Goal: Task Accomplishment & Management: Manage account settings

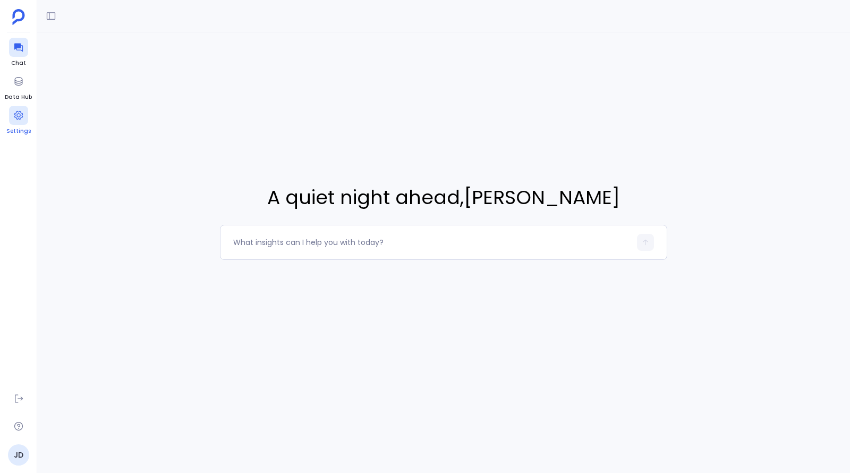
click at [22, 119] on icon at bounding box center [18, 115] width 11 height 11
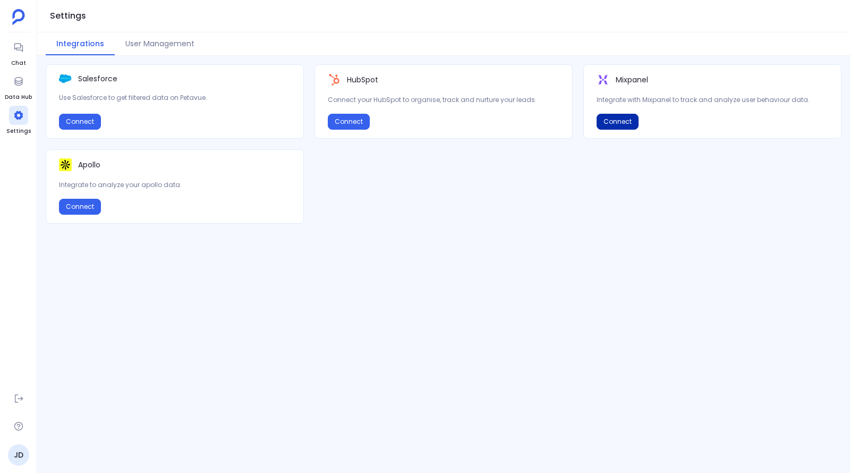
click at [610, 119] on button "Connect" at bounding box center [618, 122] width 42 height 16
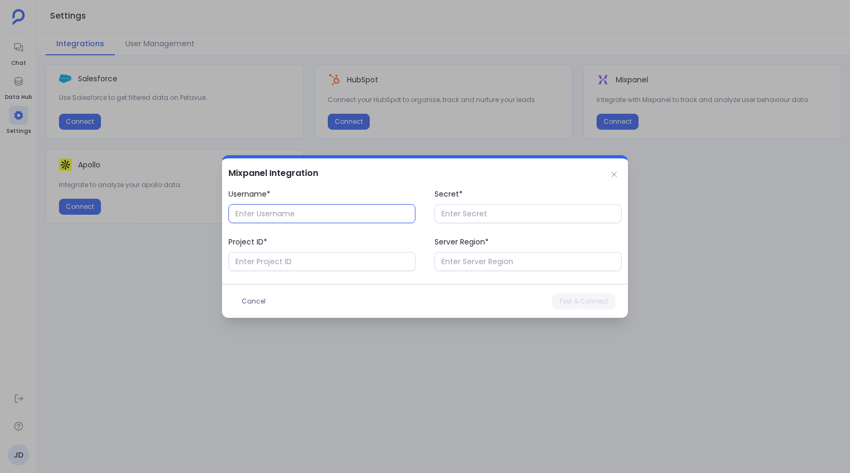
click at [310, 215] on input "Username*" at bounding box center [322, 213] width 187 height 19
click at [457, 266] on input "Server Region*" at bounding box center [528, 261] width 187 height 19
click at [315, 260] on input "Project ID*" at bounding box center [322, 261] width 187 height 19
click at [286, 215] on input "Username*" at bounding box center [322, 213] width 187 height 19
paste input "text"
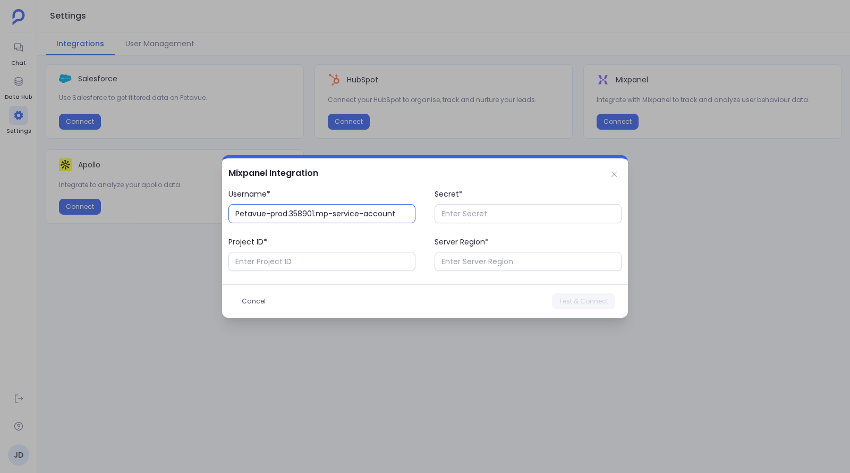
type input "Petavue-prod.358901.mp-service-account"
click at [446, 213] on input "Secret*" at bounding box center [528, 213] width 187 height 19
paste input "text"
type input "a5I6eYpmVfU5qefE86K1CltnnKYWkjUs"
click at [362, 261] on input "Project ID*" at bounding box center [322, 261] width 187 height 19
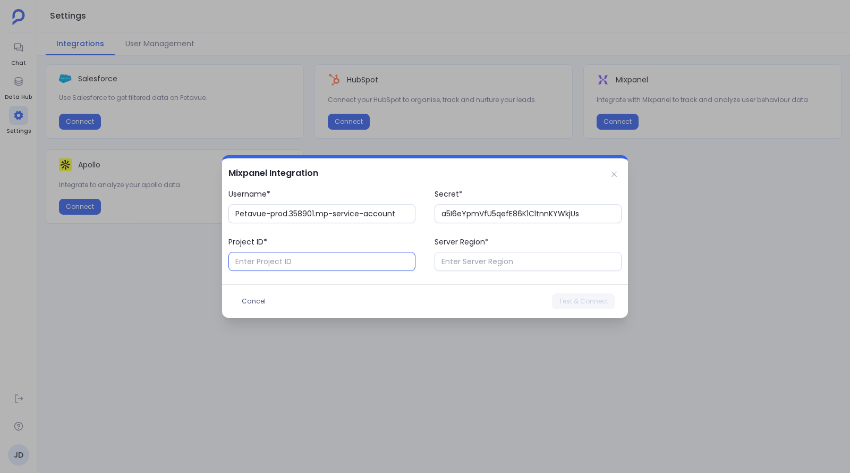
paste input "text"
type input "3850165"
click at [547, 266] on input "Server Region*" at bounding box center [528, 261] width 187 height 19
type input "US"
click at [567, 302] on span "Test & Connect" at bounding box center [583, 301] width 49 height 9
